Goal: Complete application form

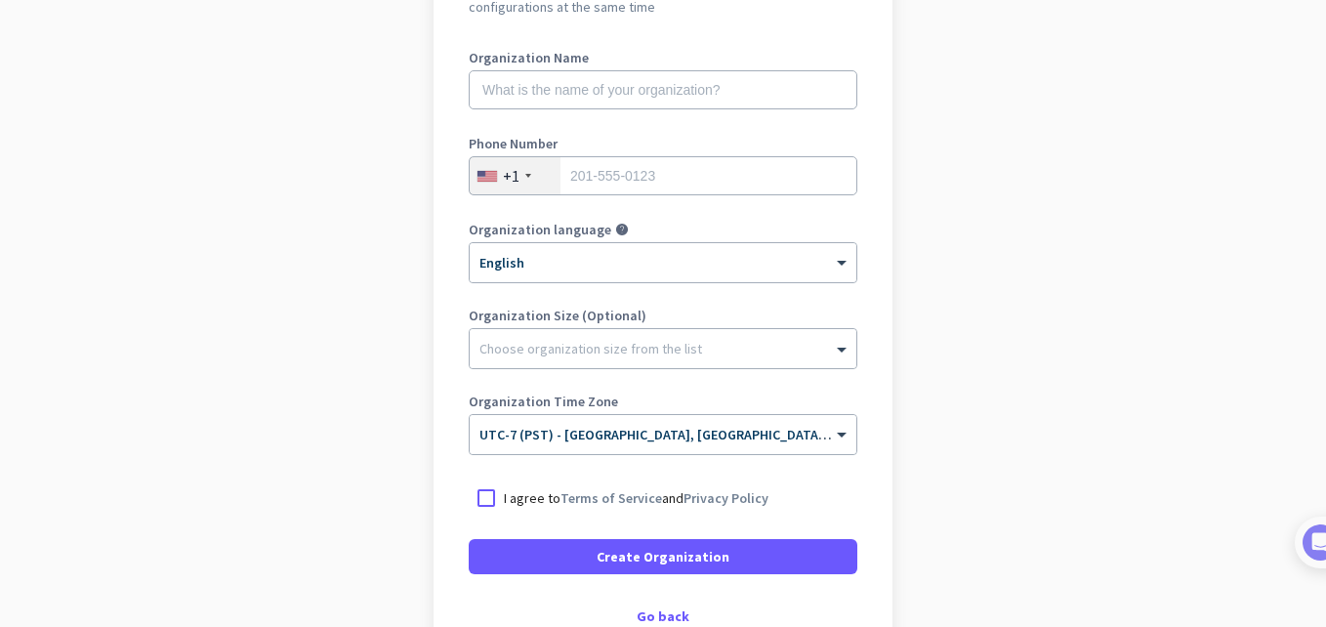
scroll to position [249, 0]
click at [764, 441] on span "UTC-7 (PST) - [GEOGRAPHIC_DATA], [GEOGRAPHIC_DATA], [GEOGRAPHIC_DATA][PERSON_NA…" at bounding box center [834, 434] width 708 height 18
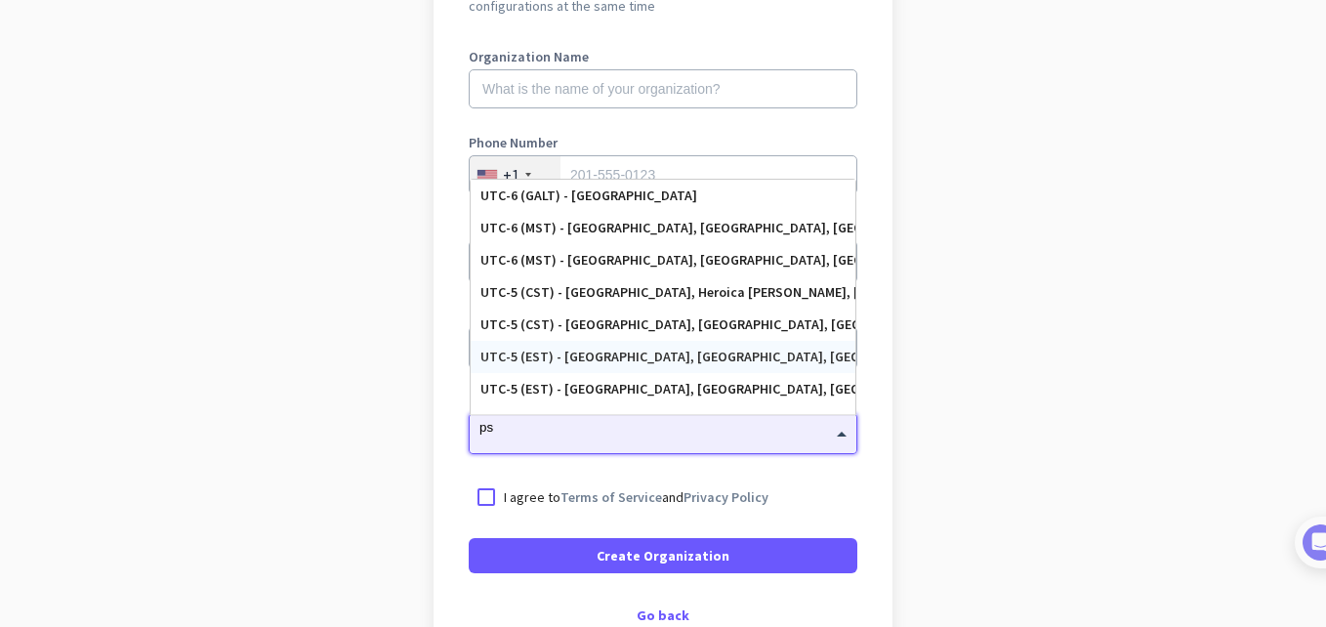
scroll to position [0, 0]
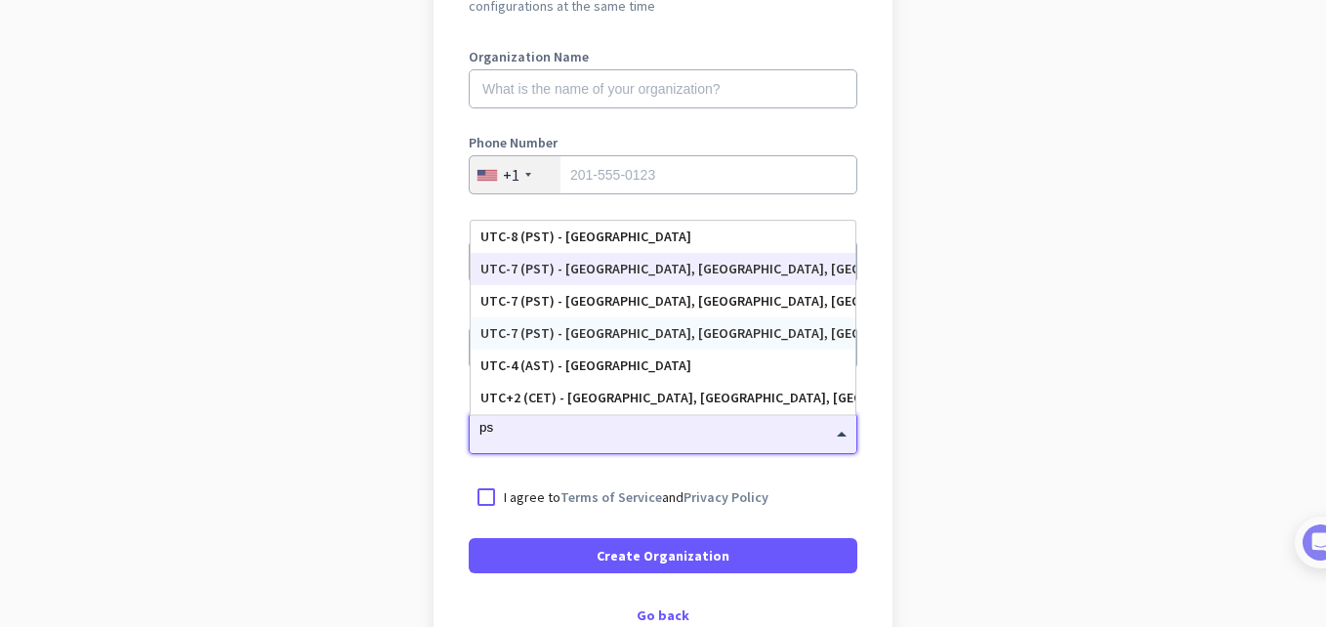
type input "p"
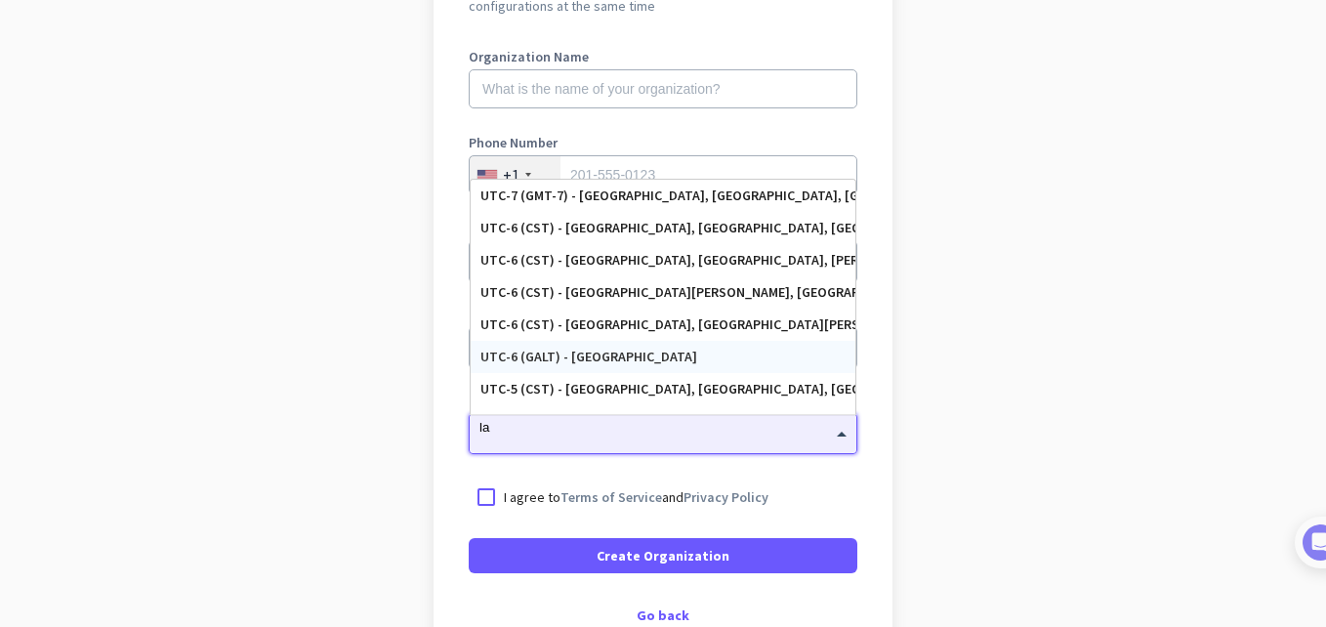
type input "l"
type input "n"
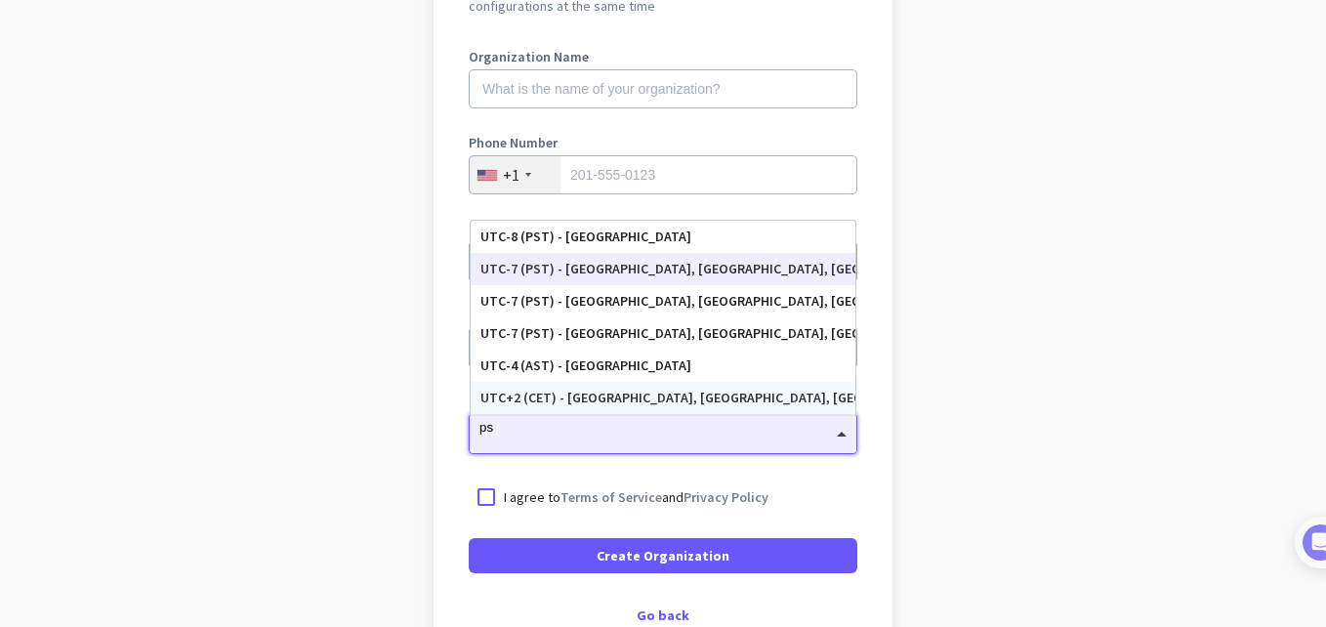
type input "pst"
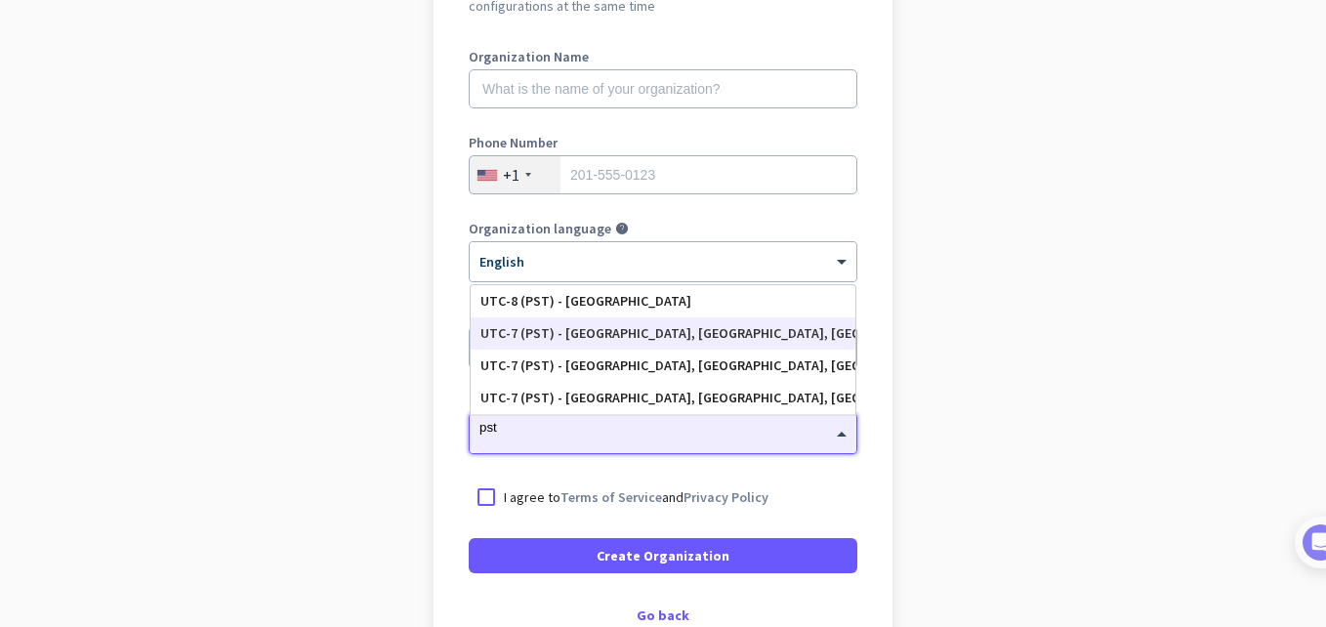
click at [626, 330] on div "UTC-7 (PST) - [GEOGRAPHIC_DATA], [GEOGRAPHIC_DATA], [GEOGRAPHIC_DATA][PERSON_NA…" at bounding box center [663, 333] width 365 height 17
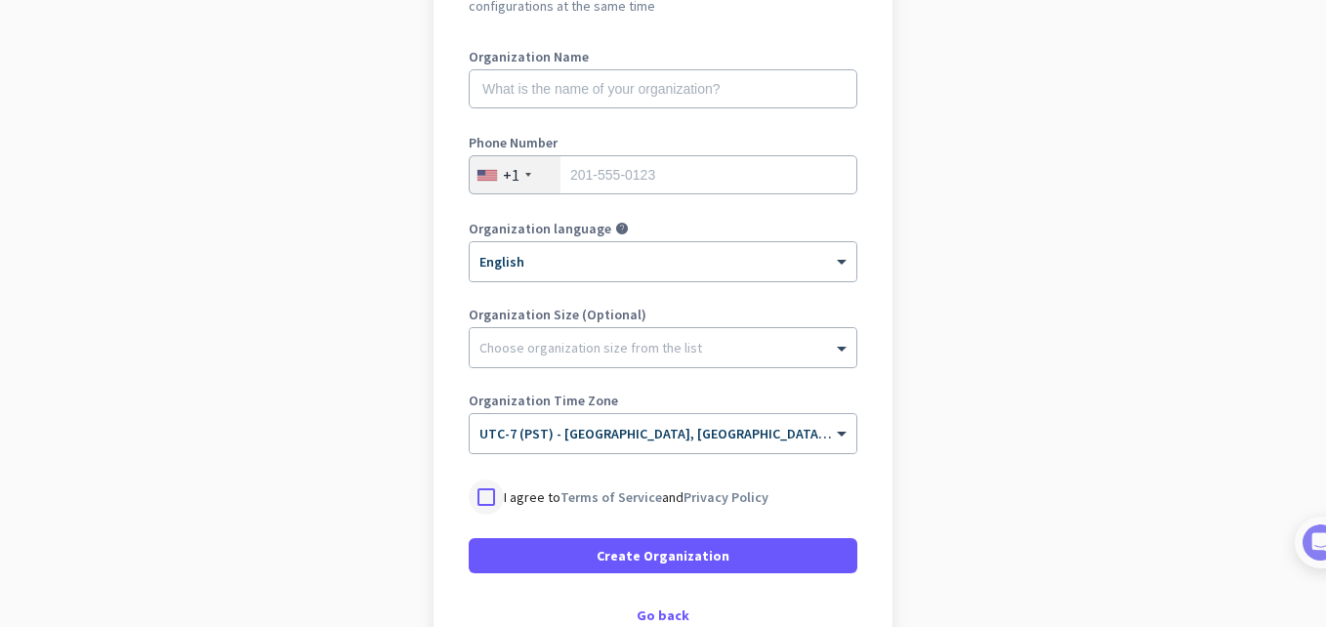
click at [474, 494] on div at bounding box center [486, 497] width 35 height 35
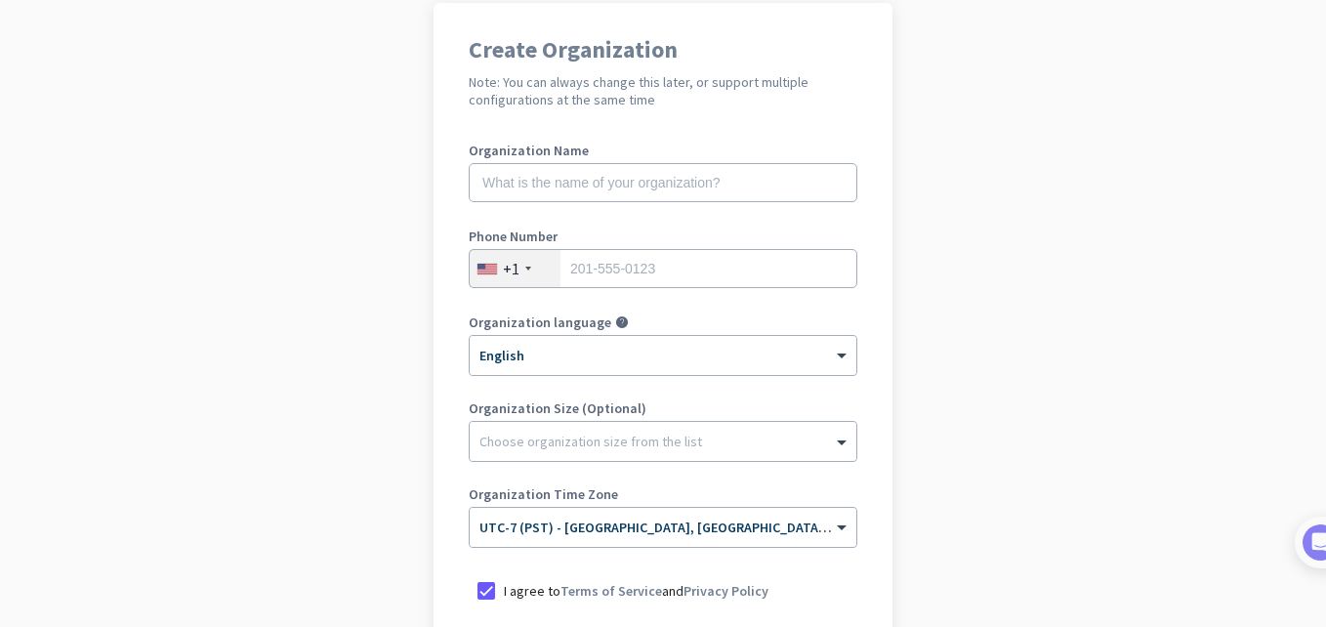
scroll to position [150, 0]
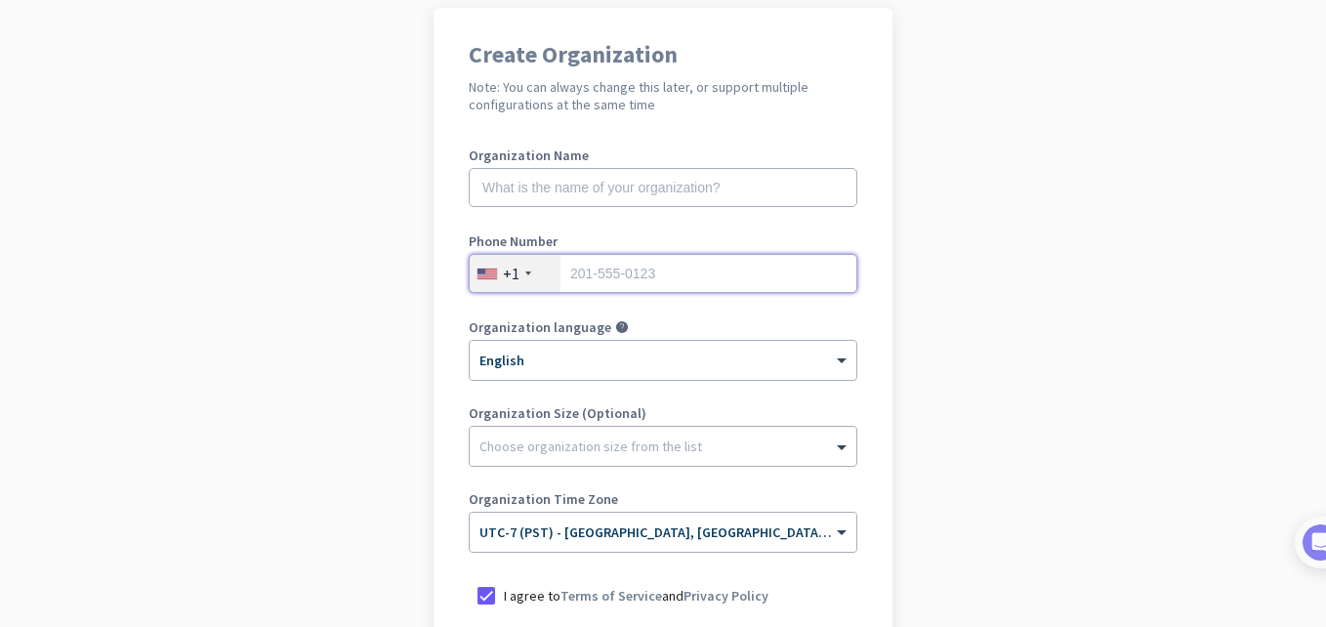
click at [629, 290] on input "tel" at bounding box center [663, 273] width 389 height 39
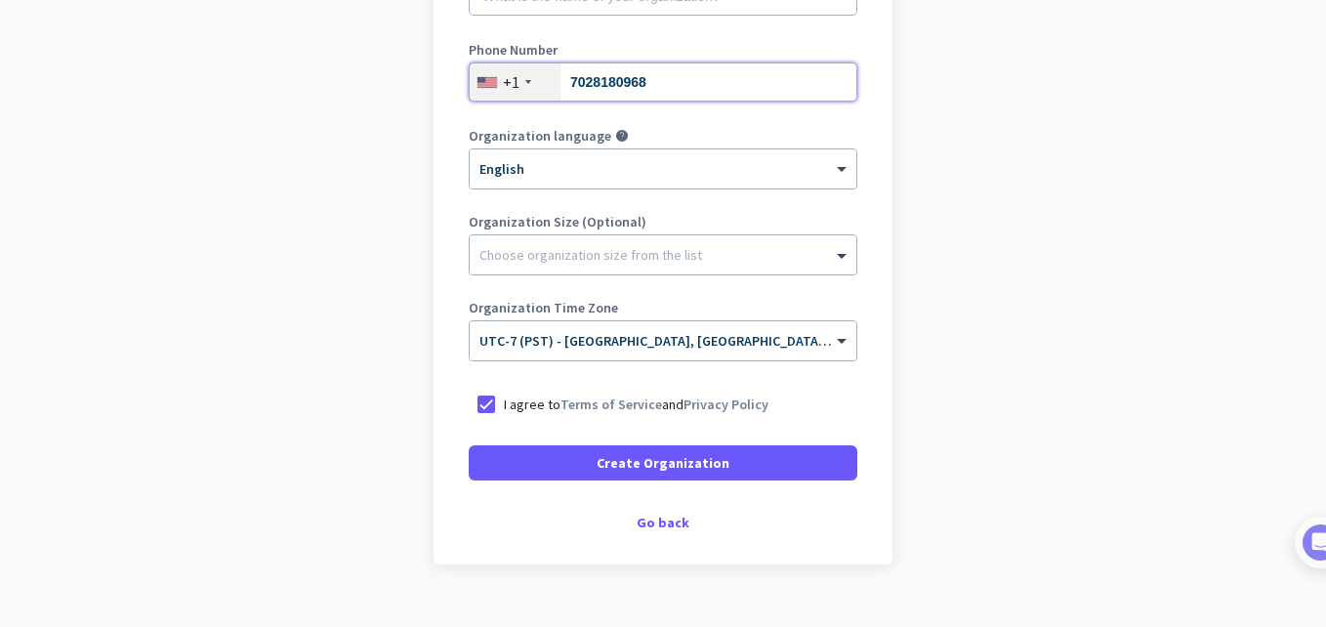
scroll to position [343, 0]
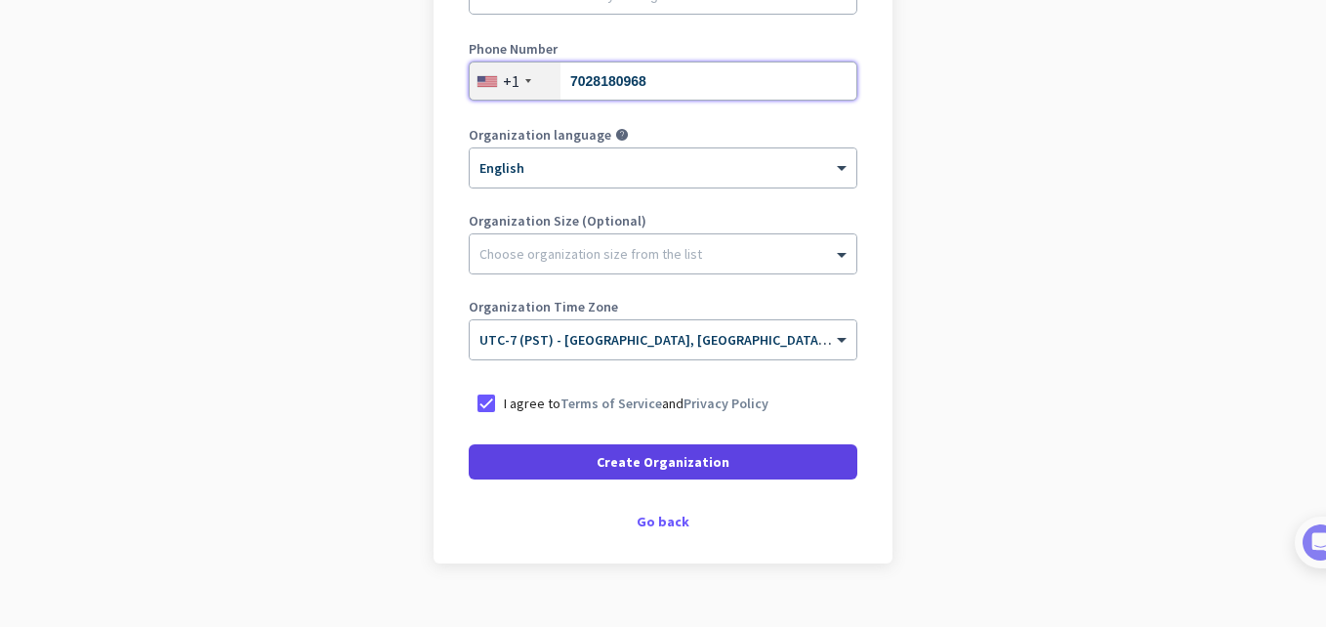
type input "7028180968"
click at [647, 478] on span at bounding box center [663, 462] width 389 height 47
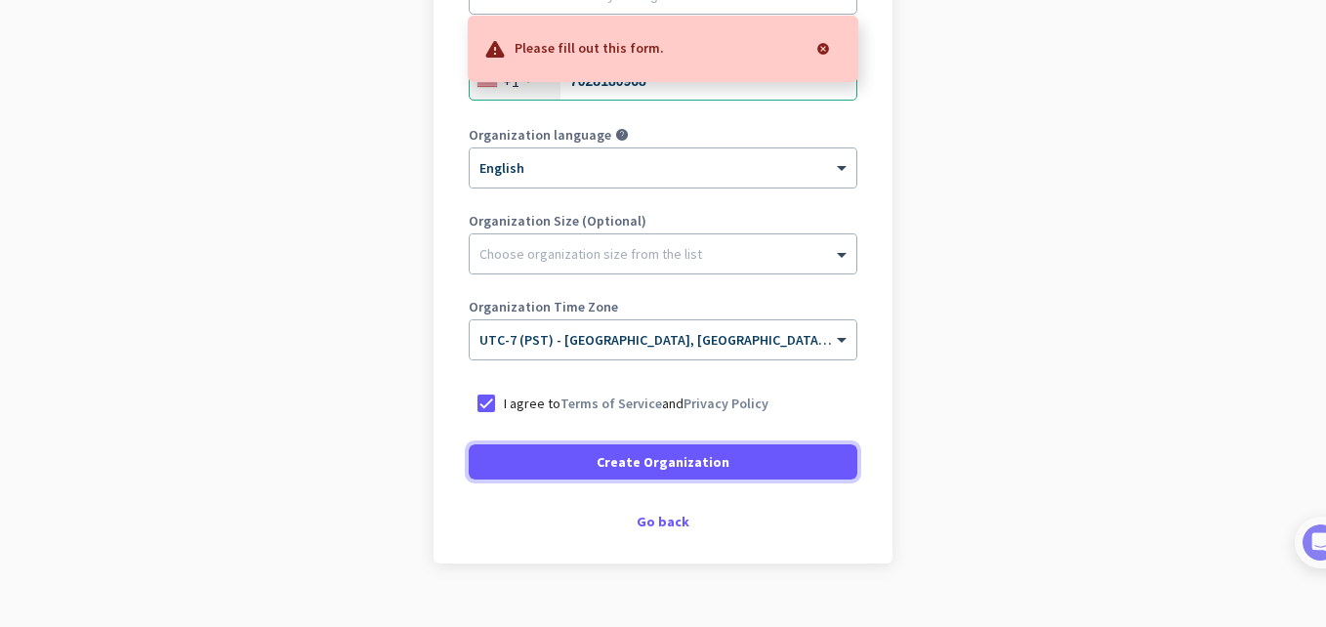
scroll to position [0, 0]
